Goal: Task Accomplishment & Management: Use online tool/utility

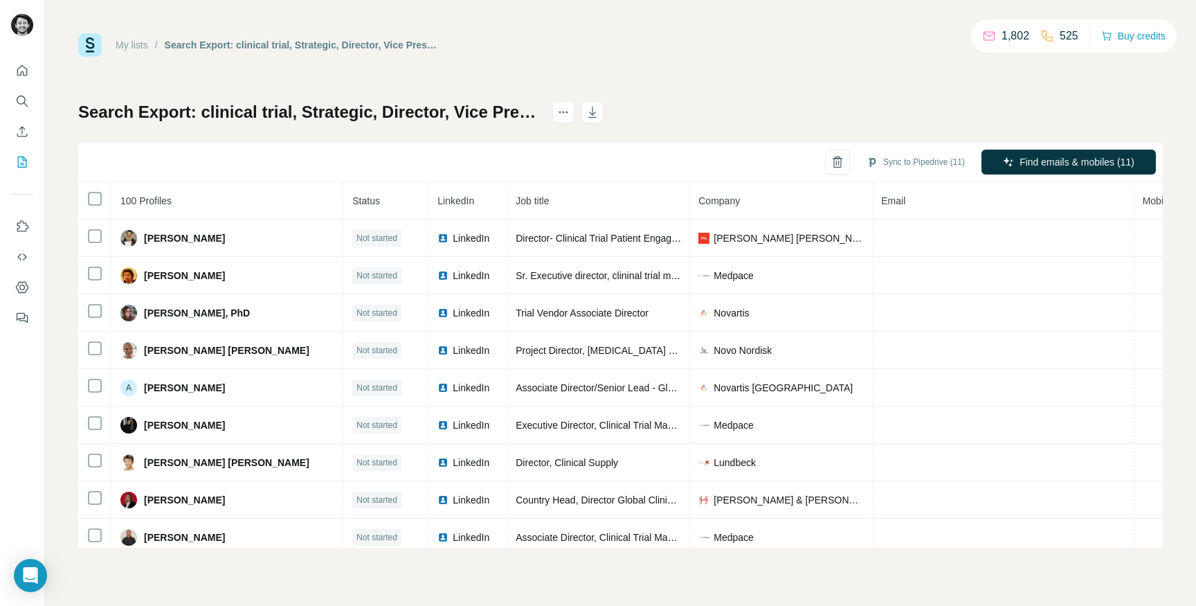
scroll to position [3409, 0]
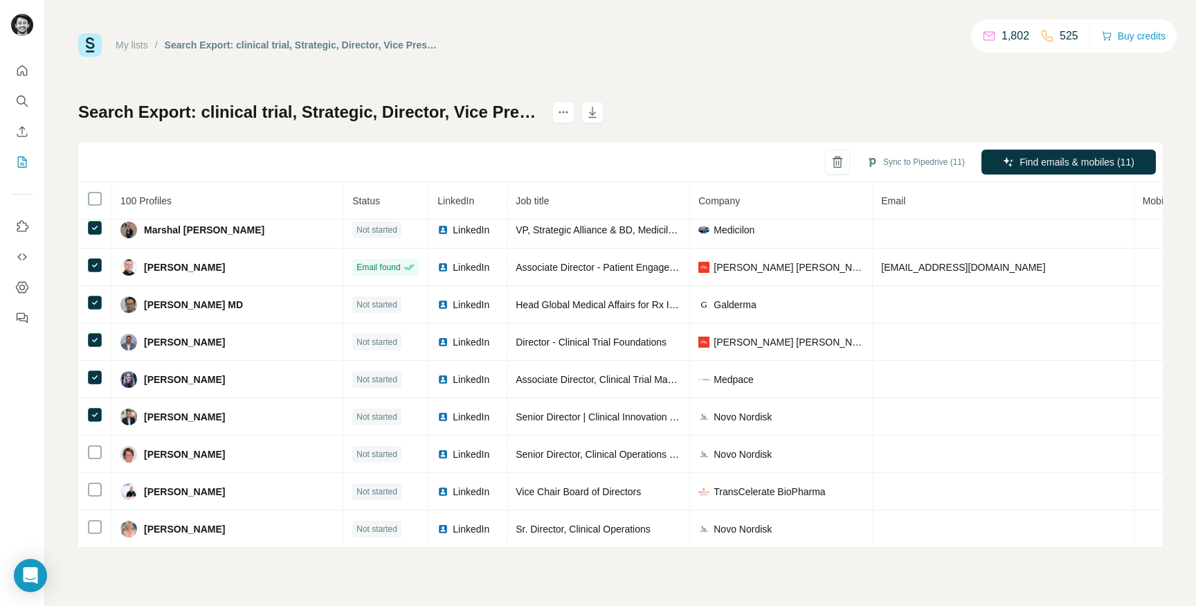
click at [100, 188] on th at bounding box center [95, 200] width 34 height 37
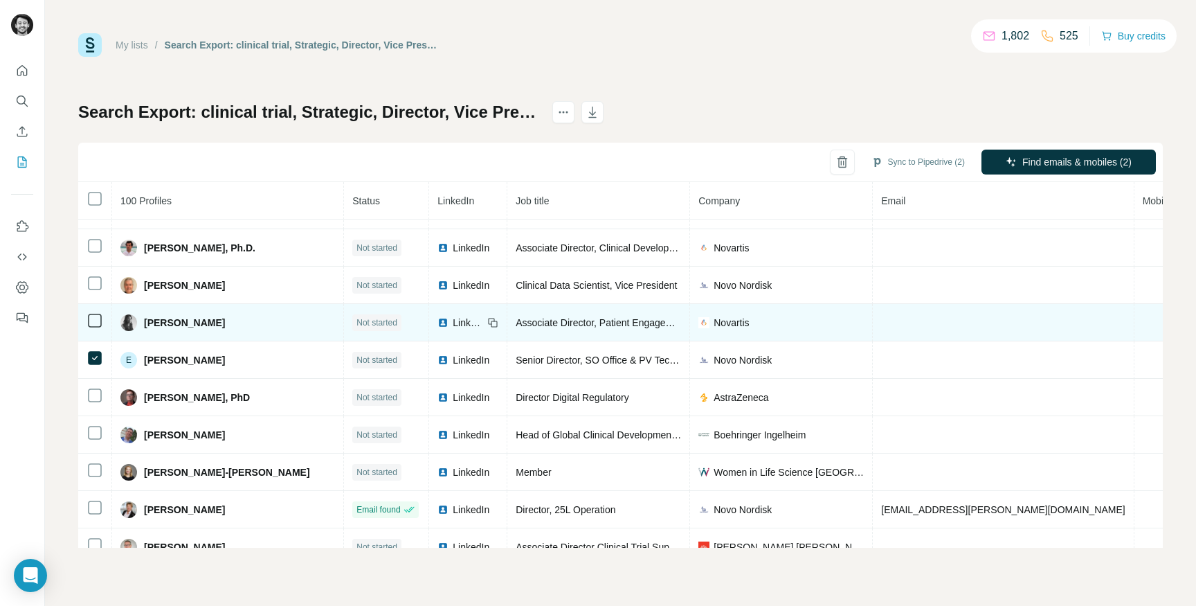
scroll to position [177, 0]
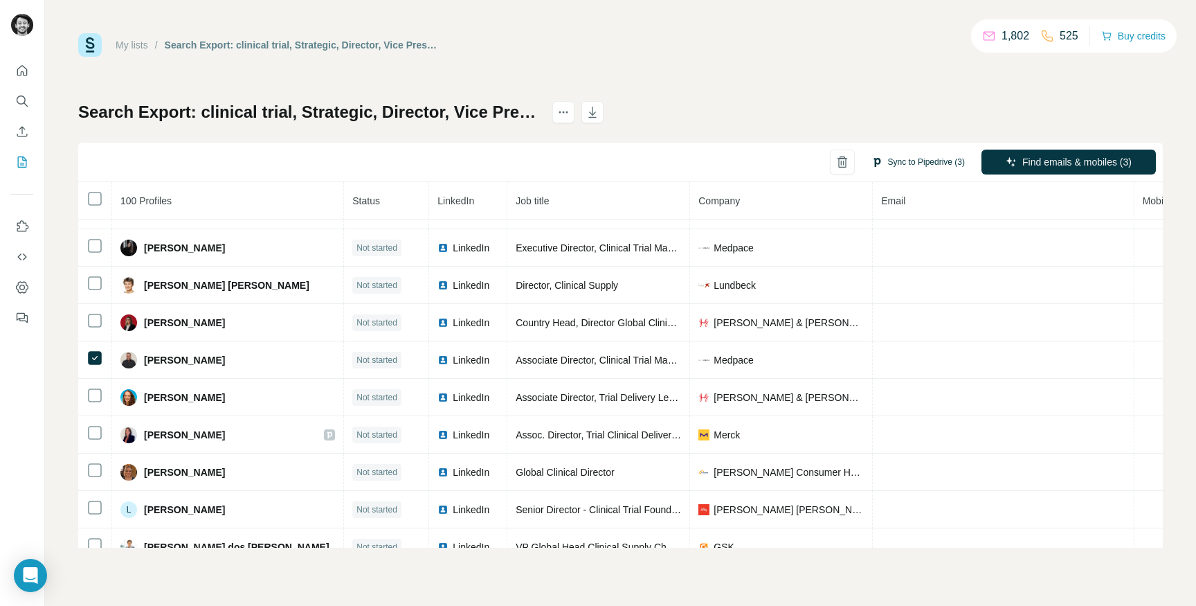
click at [932, 166] on button "Sync to Pipedrive (3)" at bounding box center [918, 162] width 113 height 21
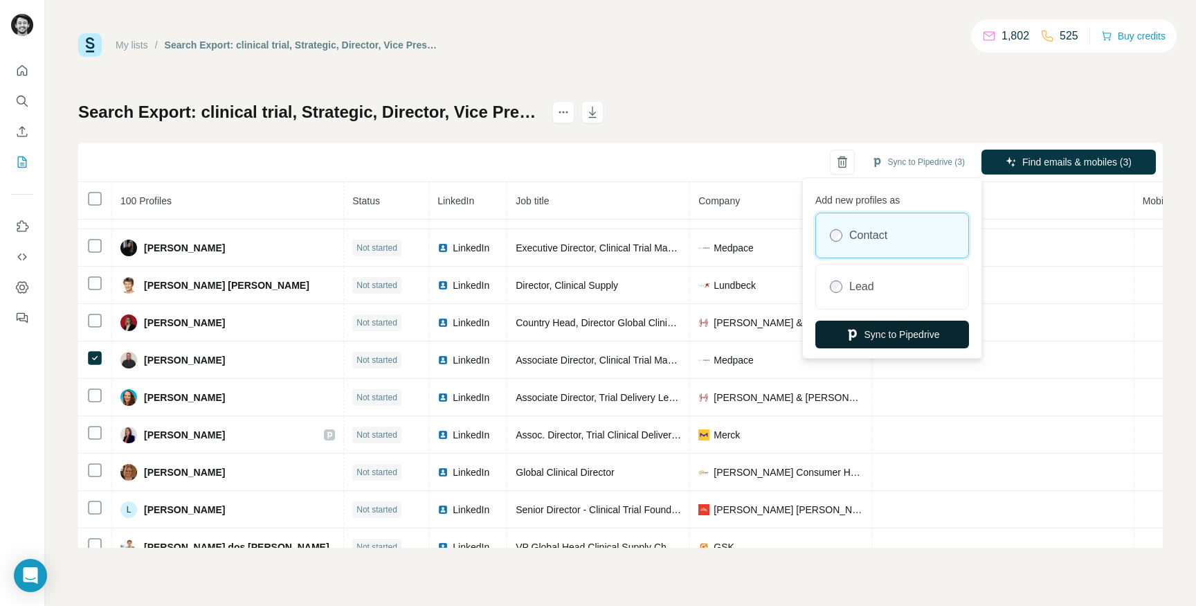
click at [888, 331] on button "Sync to Pipedrive" at bounding box center [892, 334] width 154 height 28
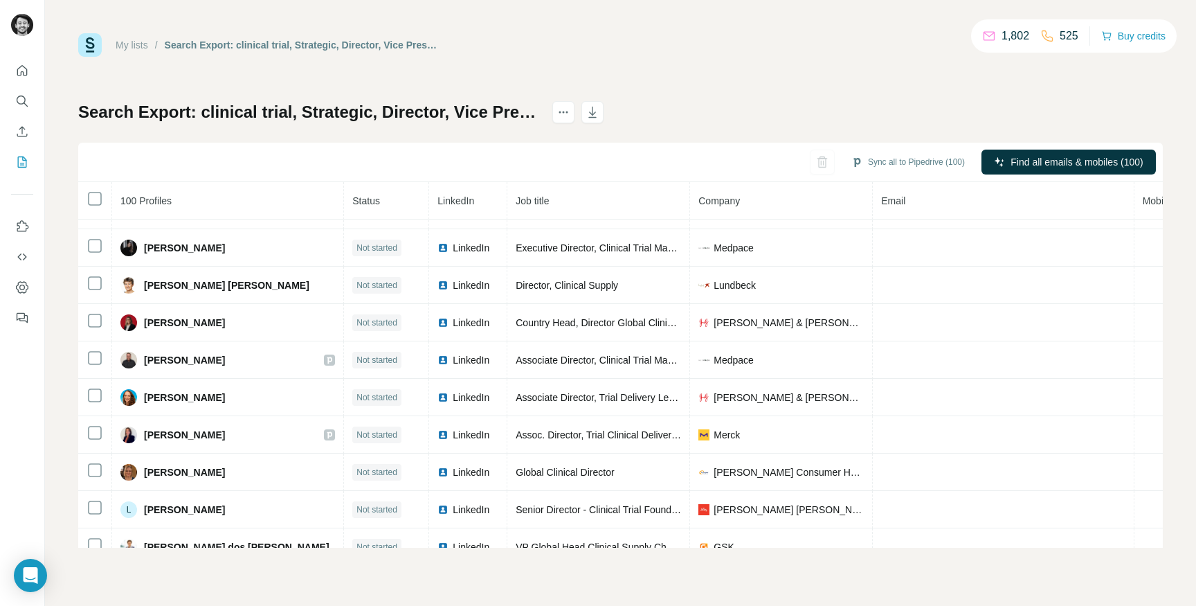
scroll to position [3409, 0]
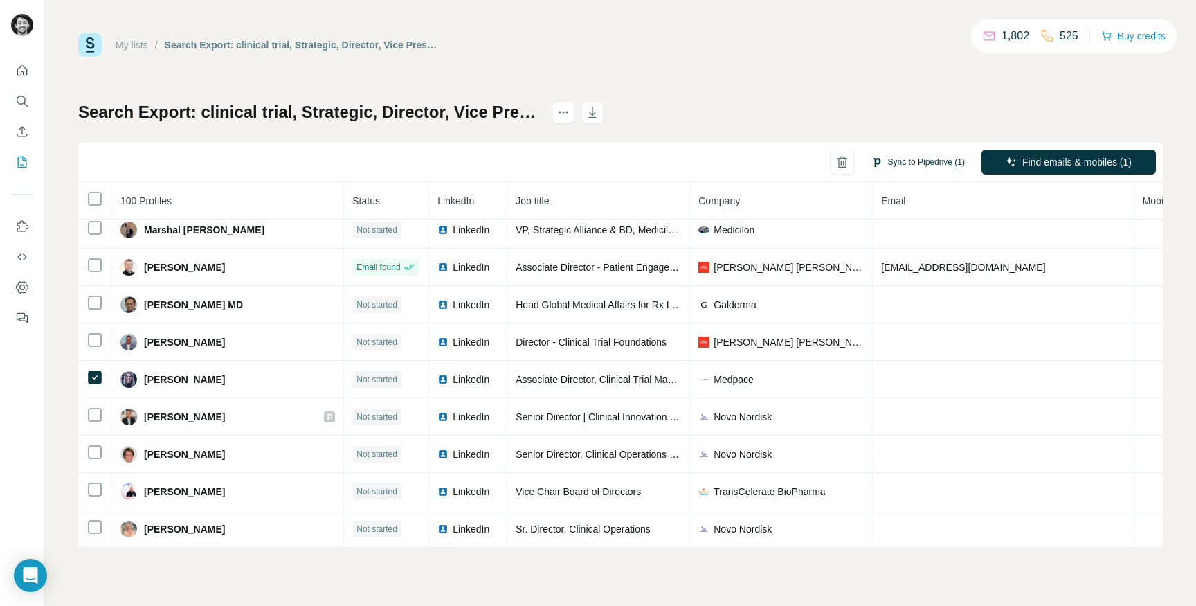
click at [909, 158] on button "Sync to Pipedrive (1)" at bounding box center [918, 162] width 113 height 21
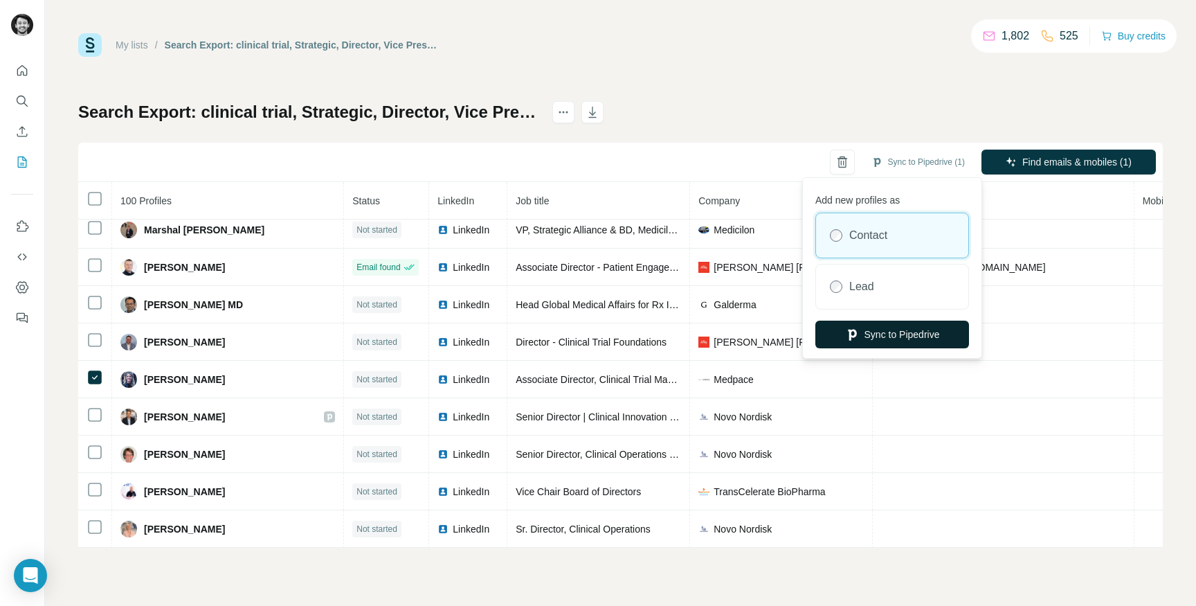
click at [857, 336] on button "Sync to Pipedrive" at bounding box center [892, 334] width 154 height 28
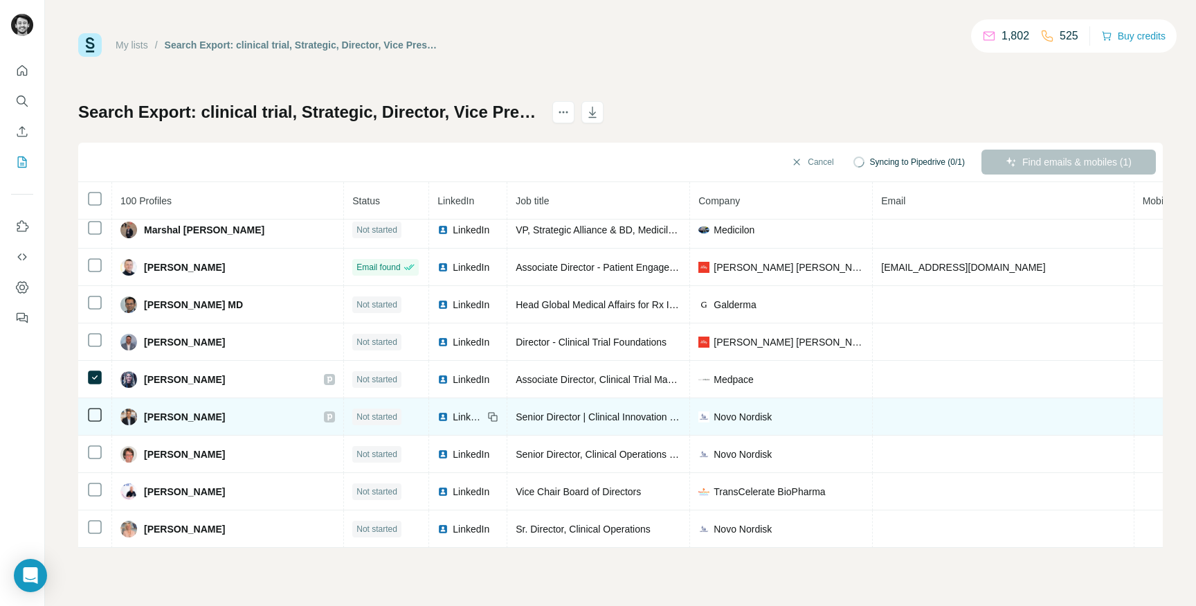
click at [356, 419] on span "Not started" at bounding box center [376, 416] width 41 height 12
click at [356, 415] on span "Not started" at bounding box center [376, 416] width 41 height 12
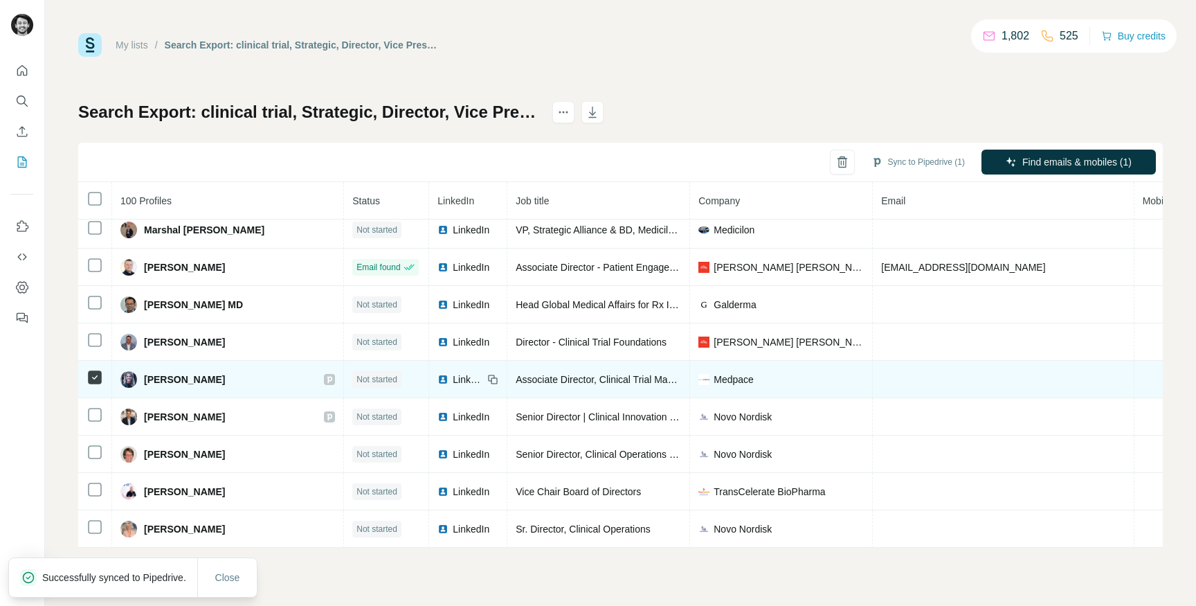
click at [356, 376] on span "Not started" at bounding box center [376, 379] width 41 height 12
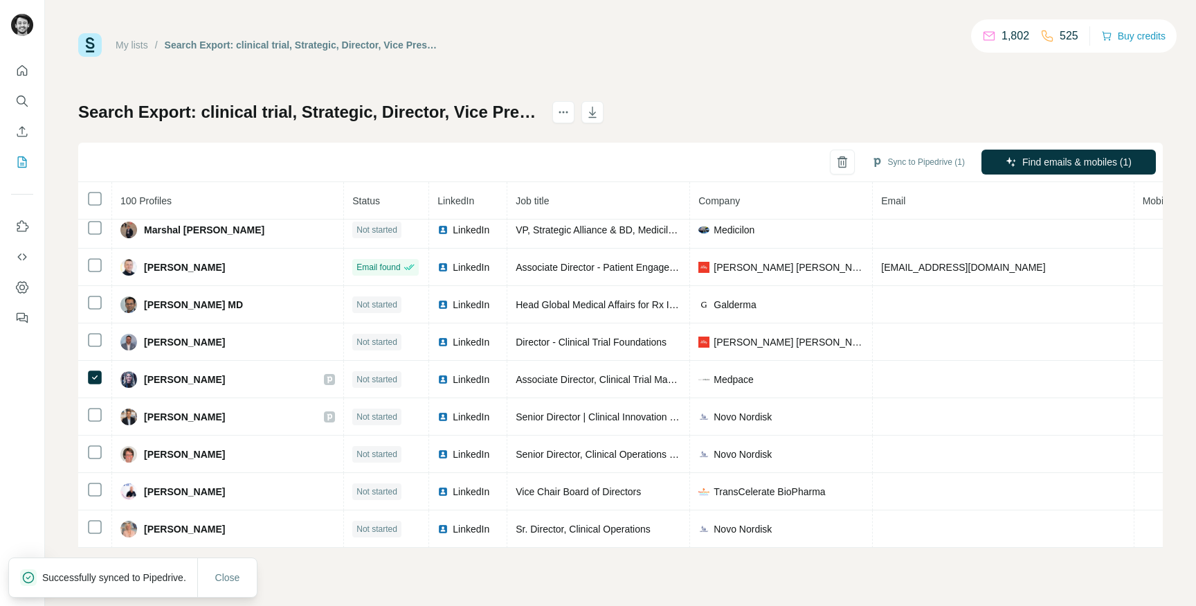
click at [352, 195] on span "Status" at bounding box center [366, 200] width 28 height 11
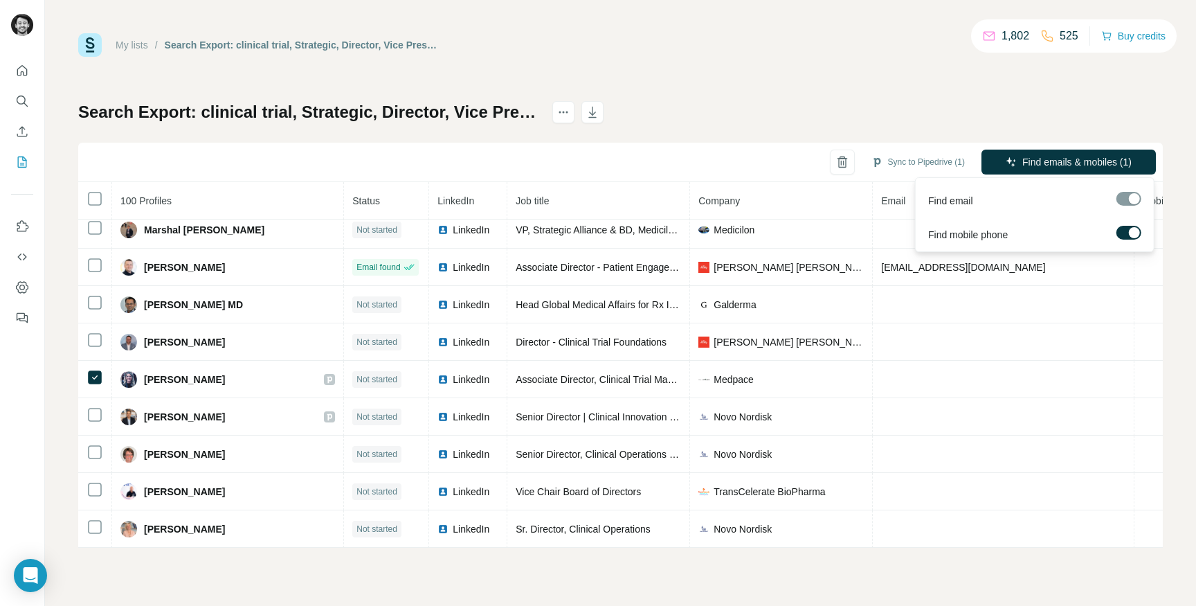
click at [1126, 232] on label at bounding box center [1128, 233] width 25 height 14
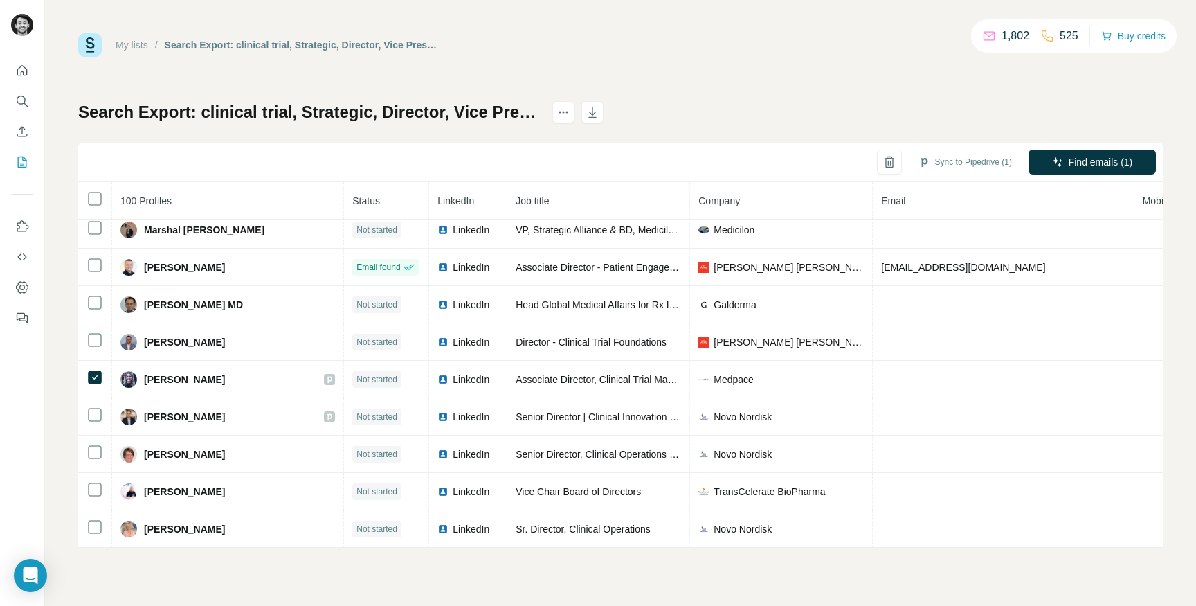
click at [819, 73] on div "My lists / Search Export: clinical trial, Strategic, Director, Vice President, …" at bounding box center [620, 290] width 1084 height 514
click at [574, 105] on button "actions" at bounding box center [563, 112] width 22 height 22
click at [871, 86] on div "My lists / Search Export: clinical trial, Strategic, Director, Vice President, …" at bounding box center [620, 290] width 1084 height 514
click at [21, 163] on icon "My lists" at bounding box center [23, 160] width 7 height 9
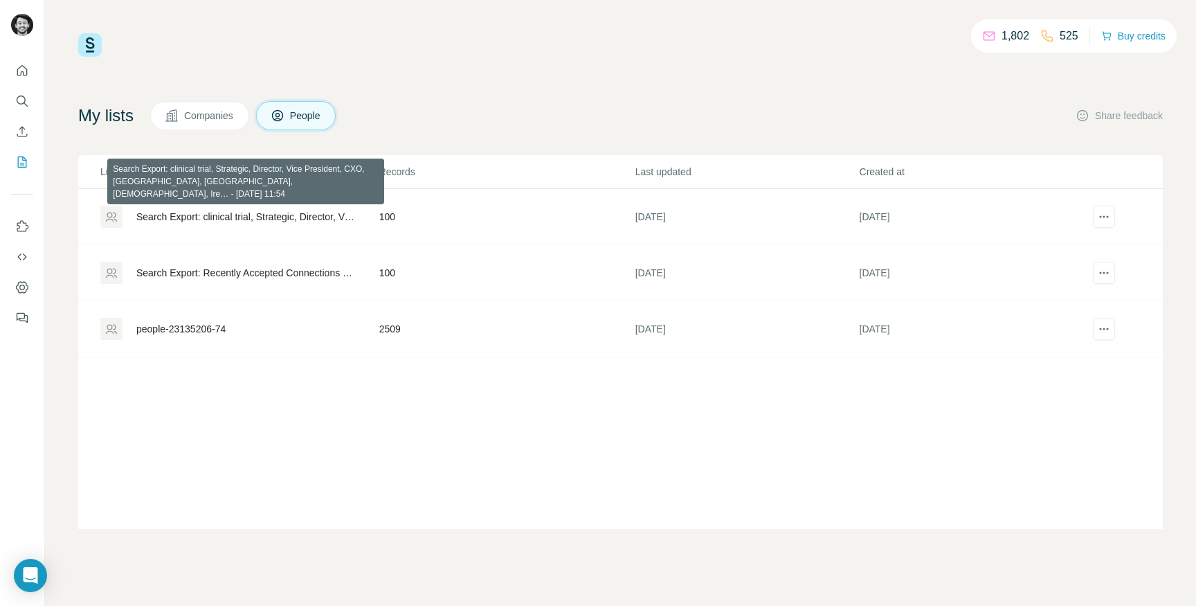
click at [272, 213] on div "Search Export: clinical trial, Strategic, Director, Vice President, CXO, [GEOGR…" at bounding box center [245, 217] width 219 height 14
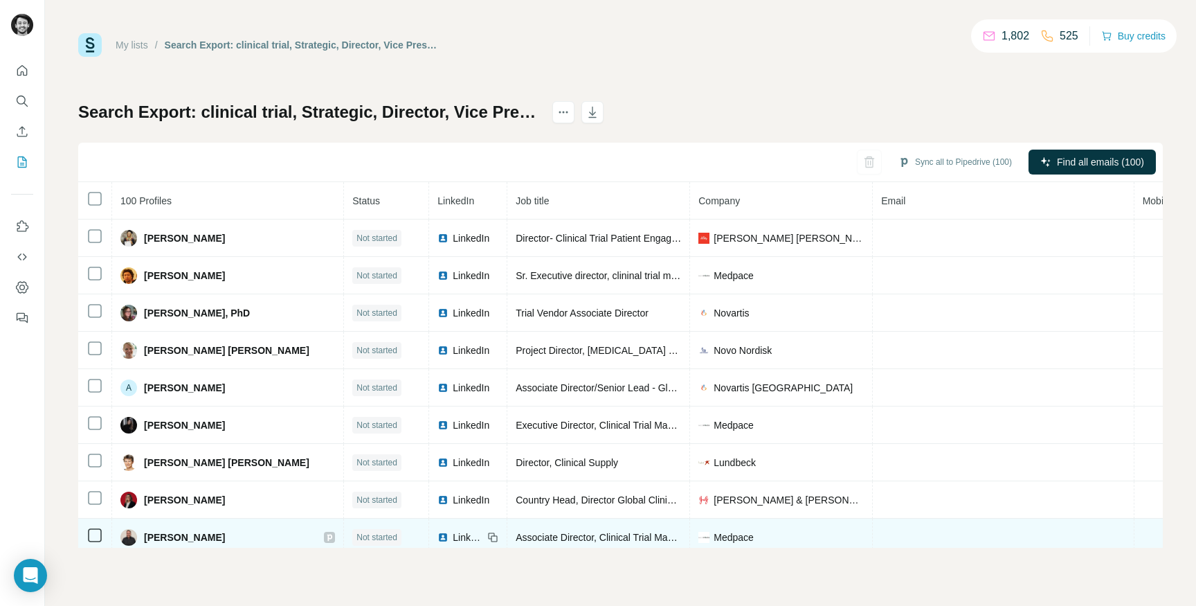
scroll to position [0, 170]
